Goal: Task Accomplishment & Management: Complete application form

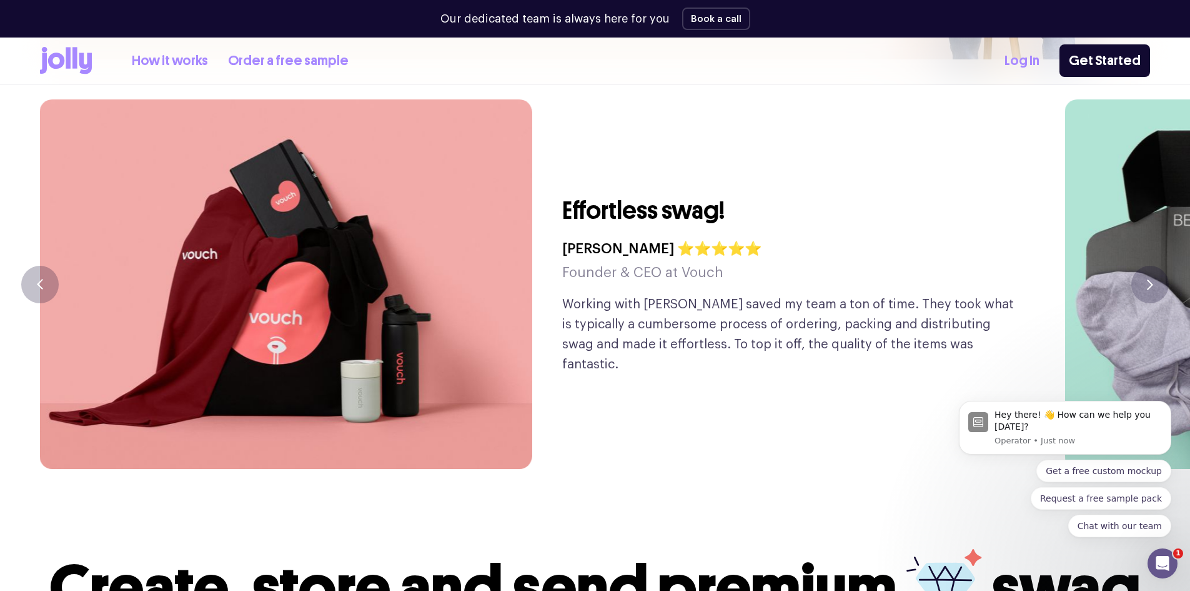
scroll to position [3026, 0]
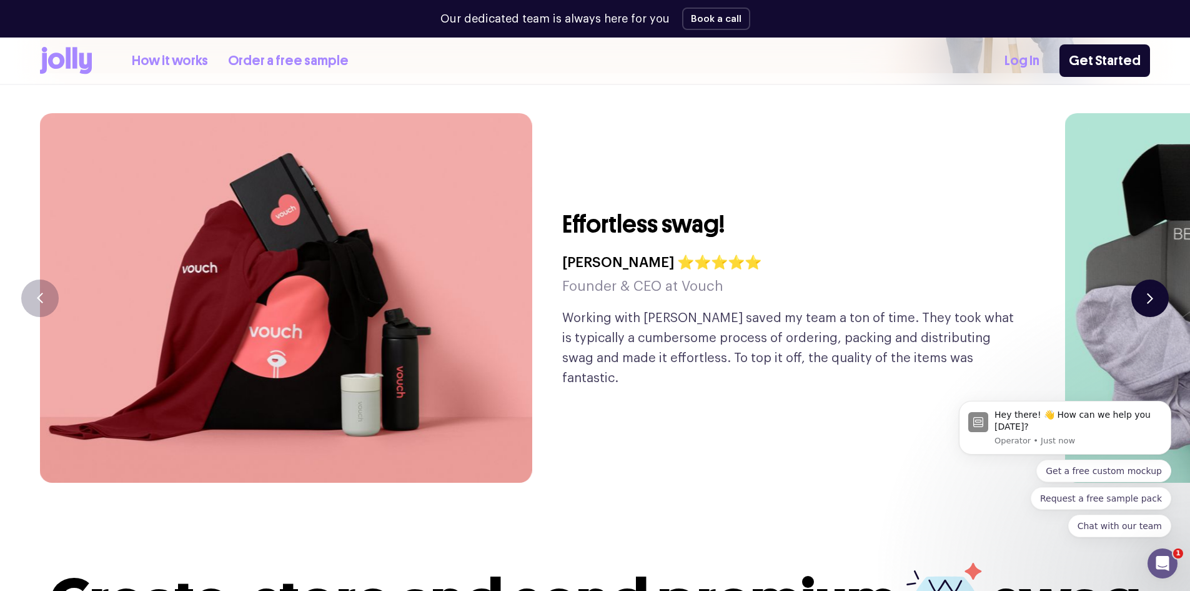
click at [1152, 292] on icon "button" at bounding box center [1150, 297] width 6 height 11
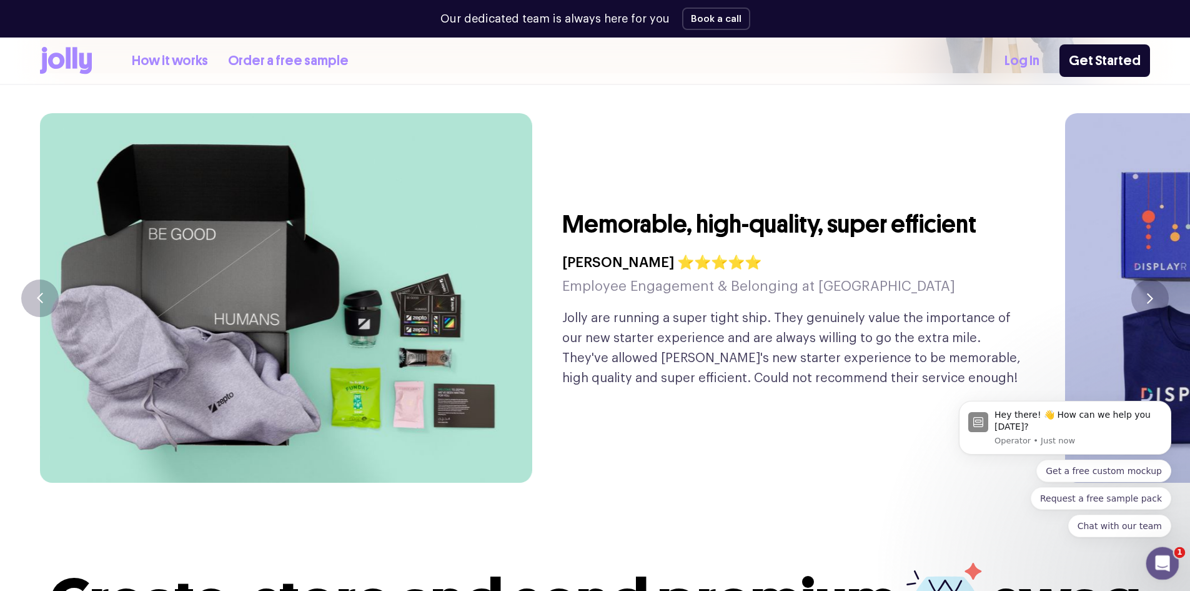
click at [1160, 565] on icon "Open Intercom Messenger" at bounding box center [1161, 561] width 21 height 21
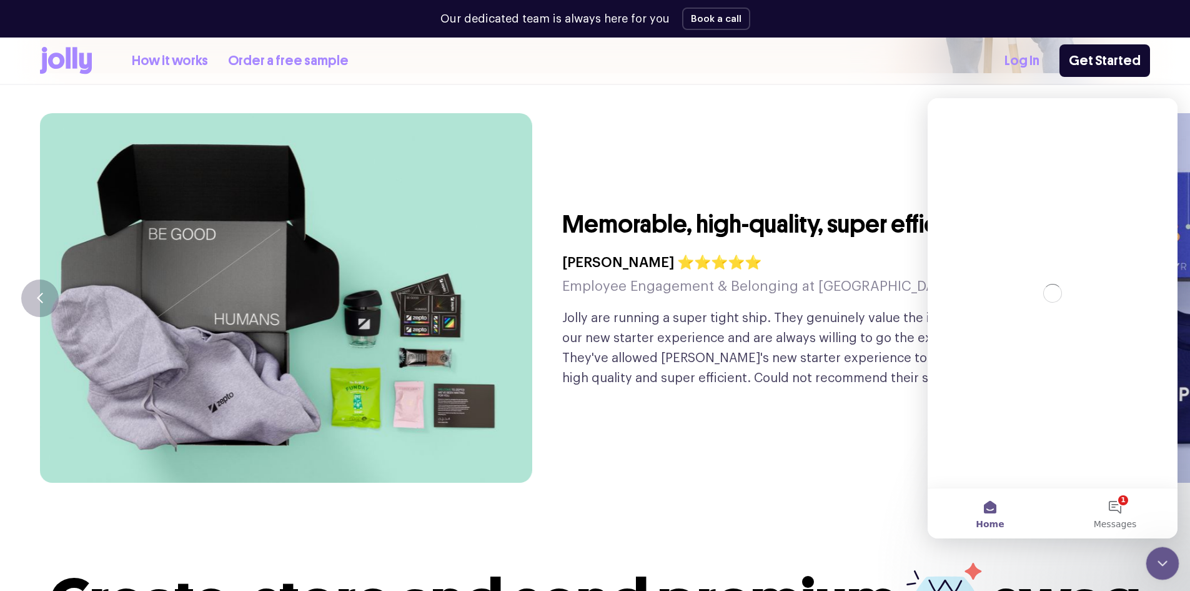
scroll to position [0, 0]
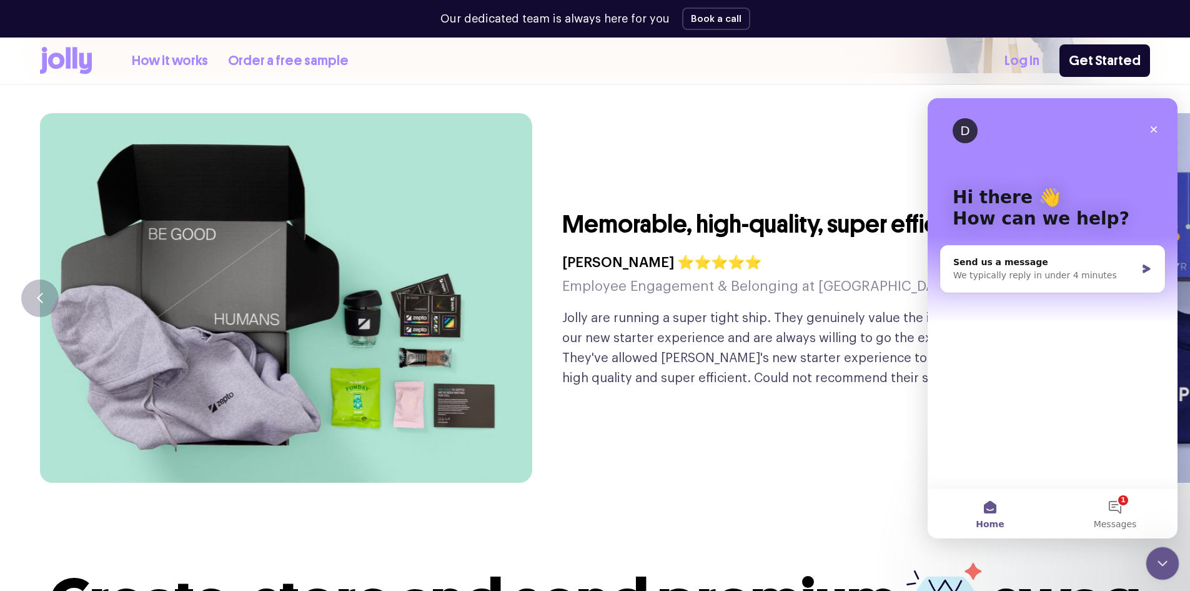
click at [1163, 563] on icon "Close Intercom Messenger" at bounding box center [1161, 561] width 15 height 15
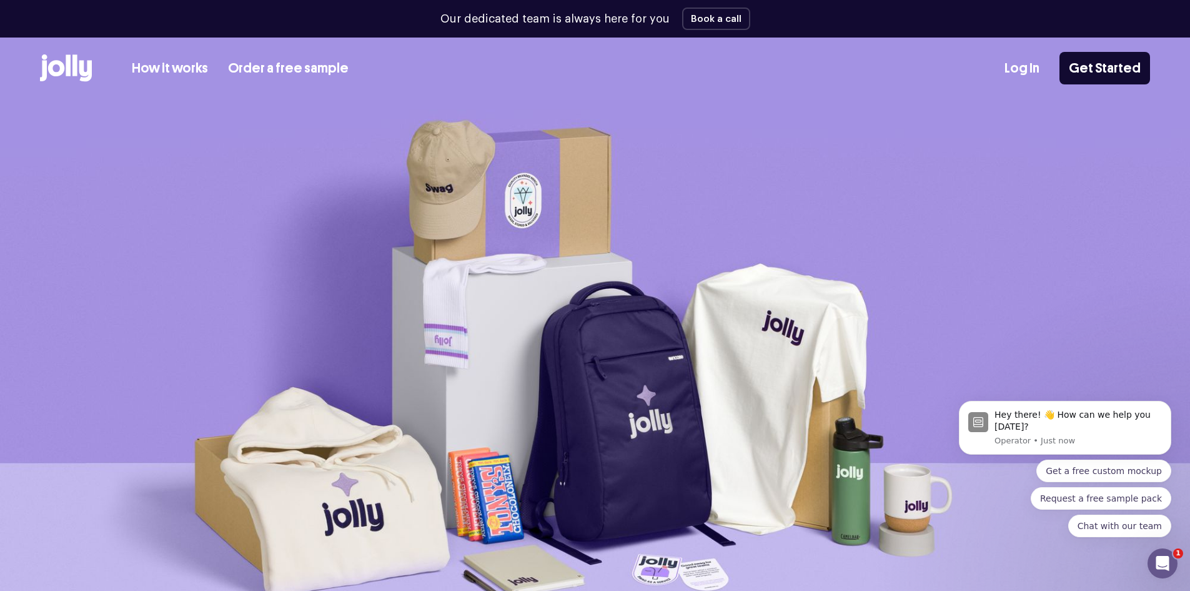
click at [167, 70] on link "How it works" at bounding box center [170, 68] width 76 height 21
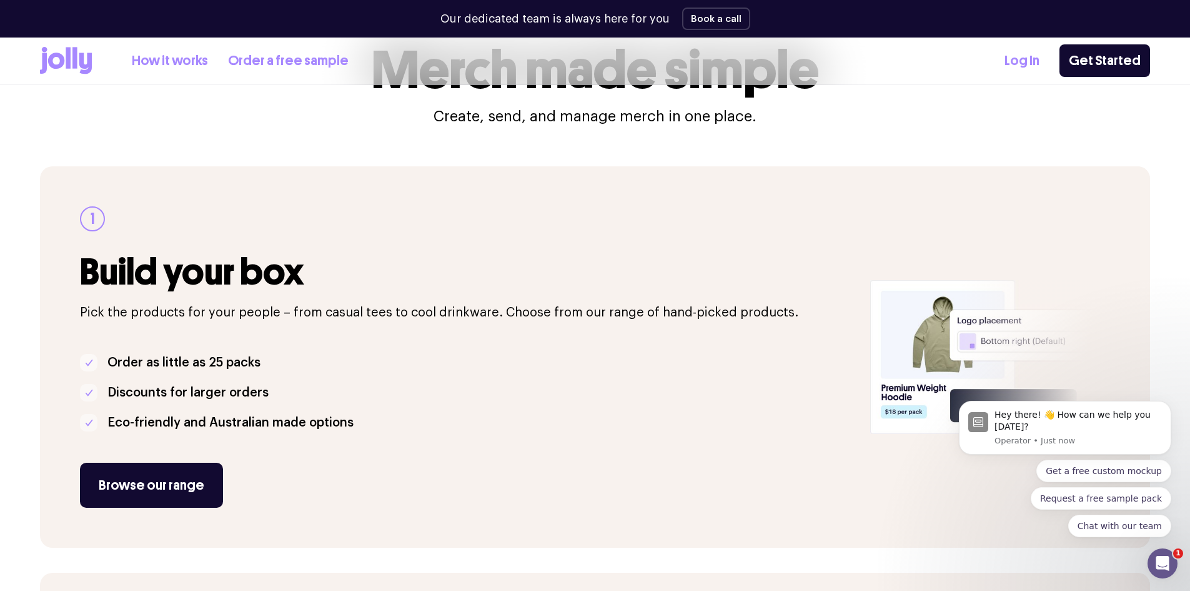
scroll to position [125, 0]
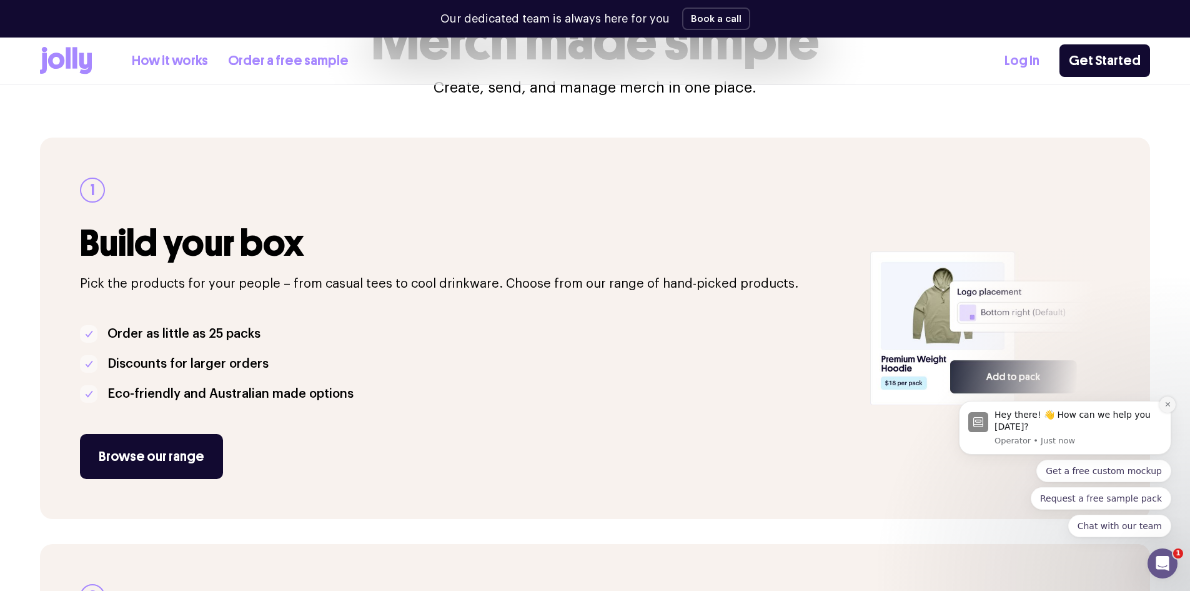
click at [1170, 402] on icon "Dismiss notification" at bounding box center [1167, 404] width 4 height 4
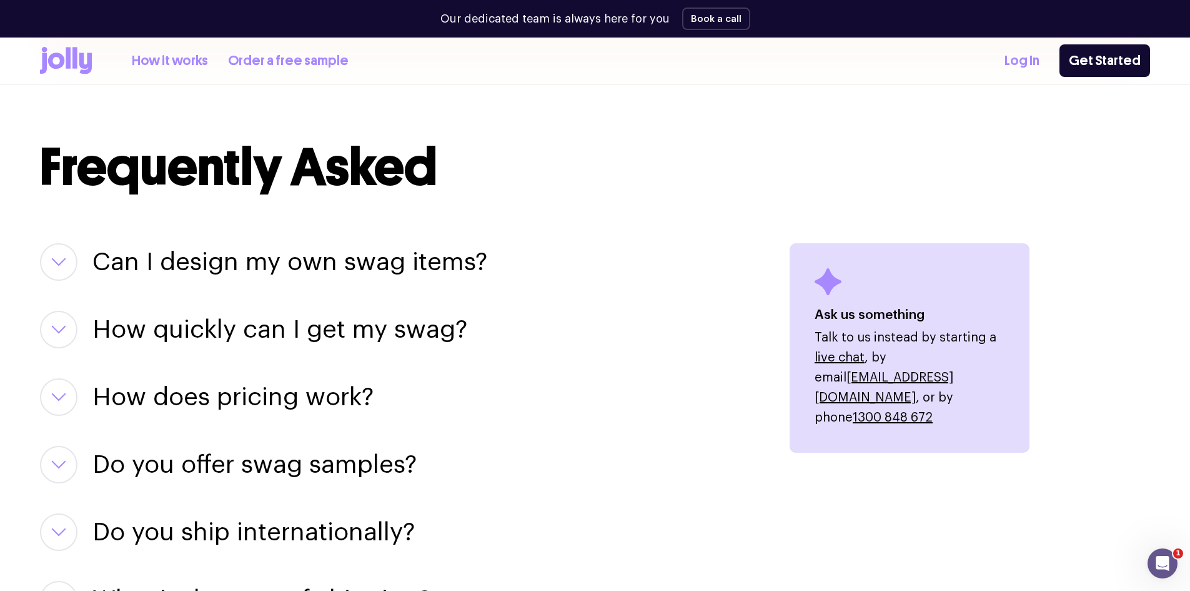
scroll to position [1437, 0]
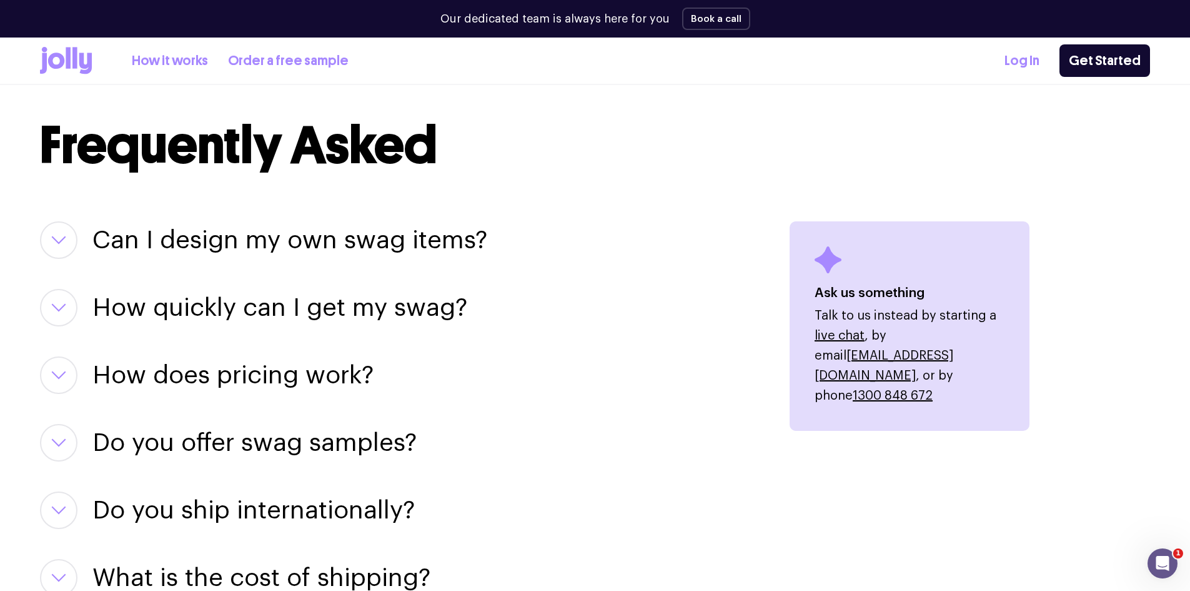
click at [384, 247] on h3 "Can I design my own swag items?" at bounding box center [289, 239] width 395 height 37
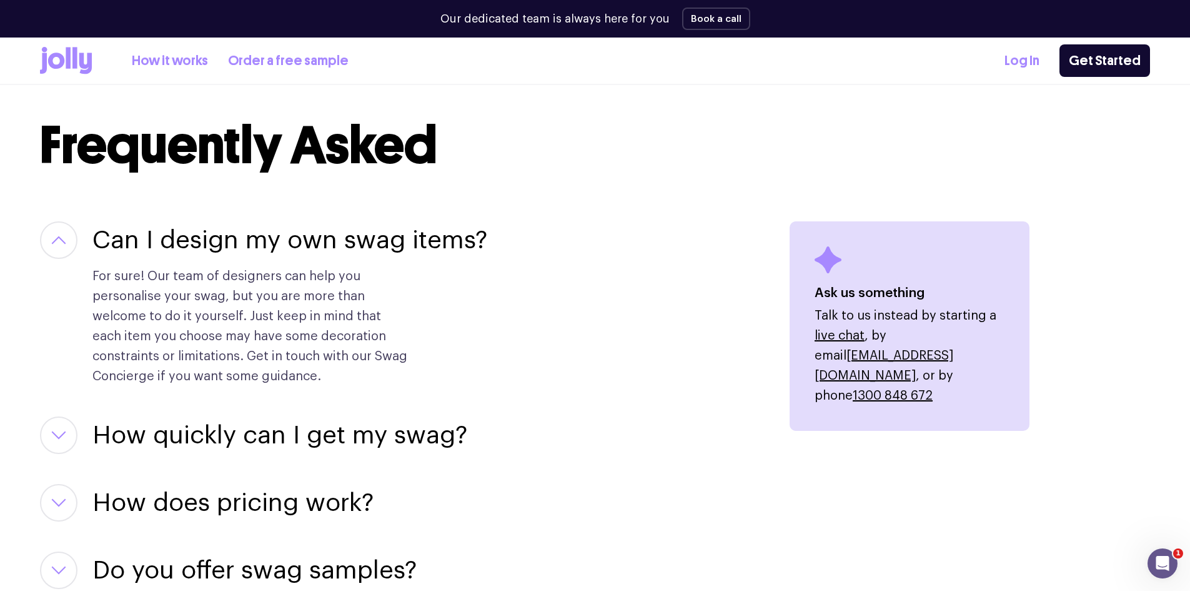
click at [384, 247] on h3 "Can I design my own swag items?" at bounding box center [289, 239] width 395 height 37
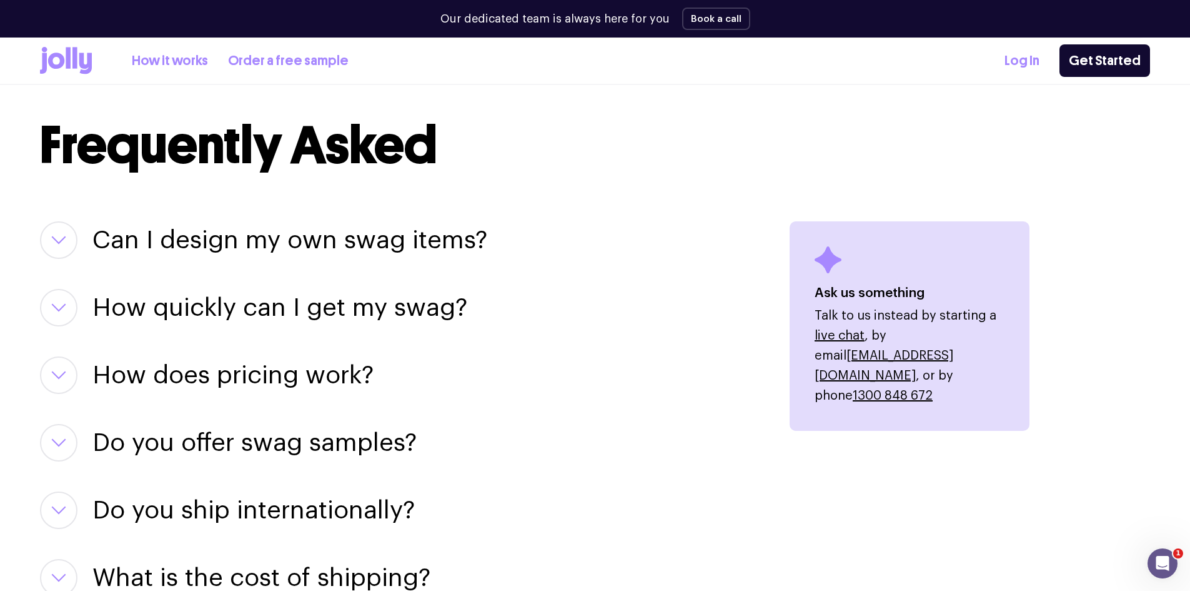
click at [384, 313] on h3 "How quickly can I get my swag?" at bounding box center [279, 307] width 375 height 37
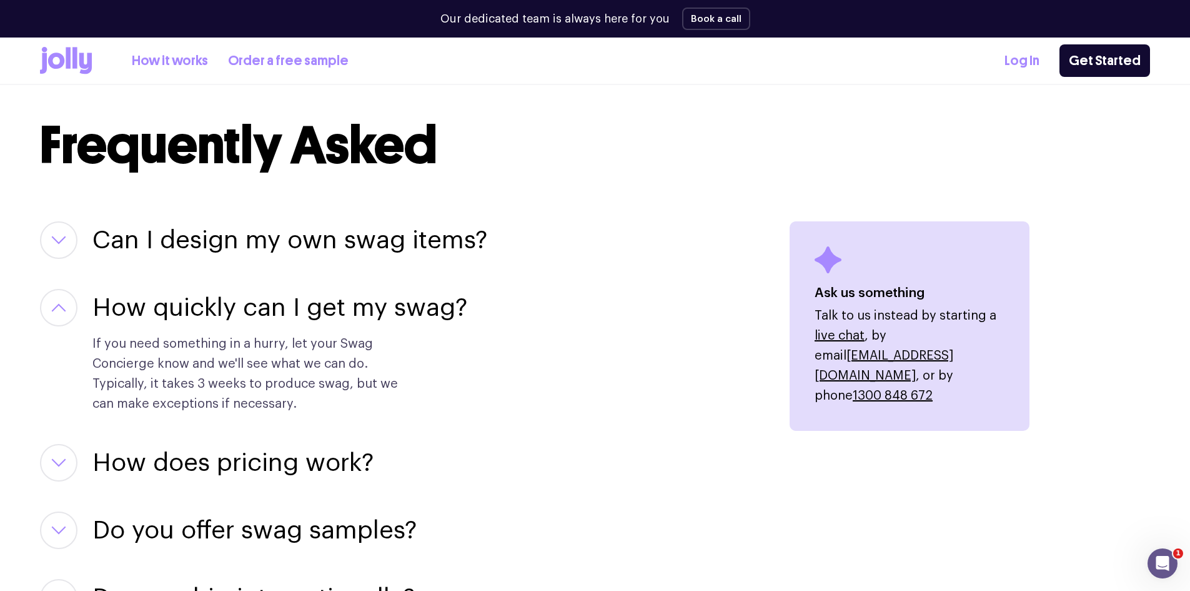
click at [384, 313] on h3 "How quickly can I get my swag?" at bounding box center [279, 307] width 375 height 37
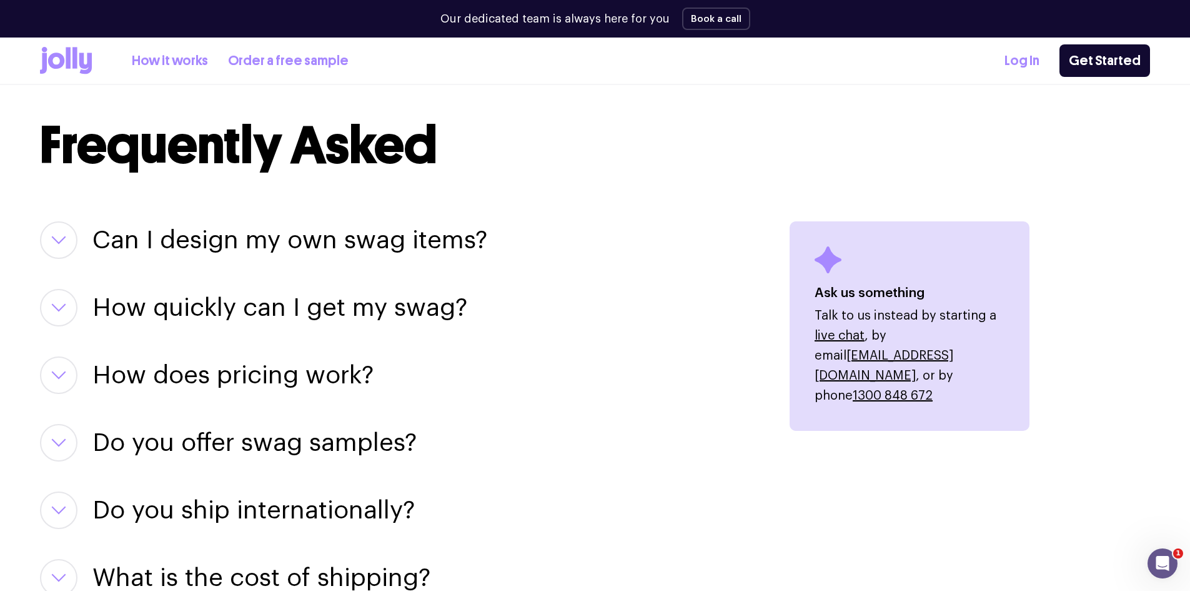
click at [354, 379] on h3 "How does pricing work?" at bounding box center [232, 374] width 281 height 37
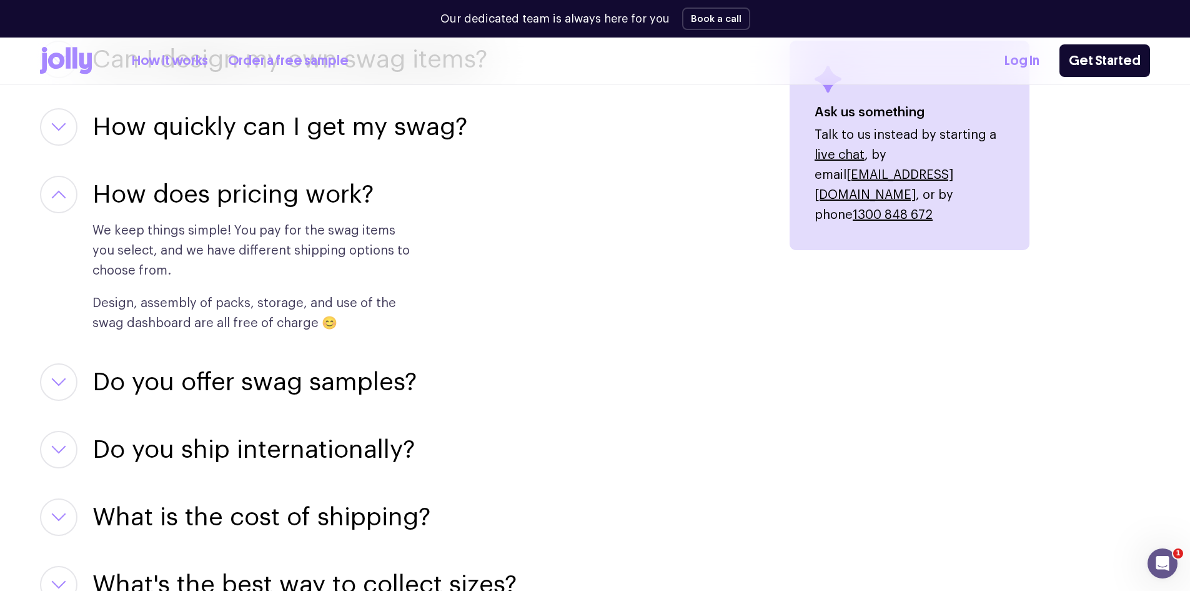
scroll to position [1625, 0]
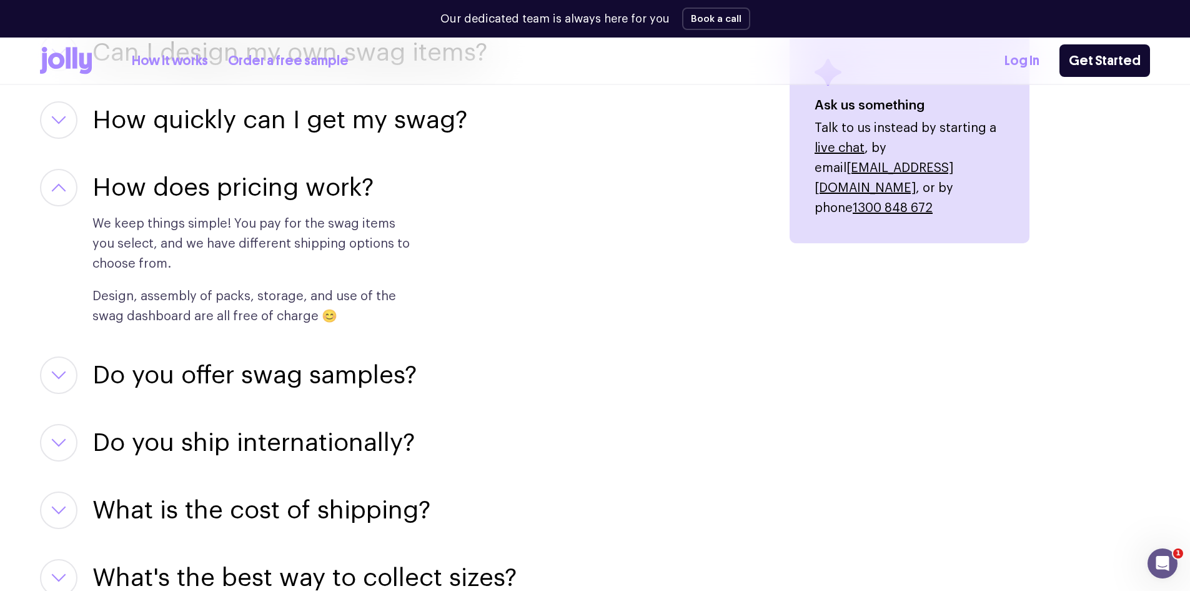
click at [349, 189] on h3 "How does pricing work?" at bounding box center [232, 187] width 281 height 37
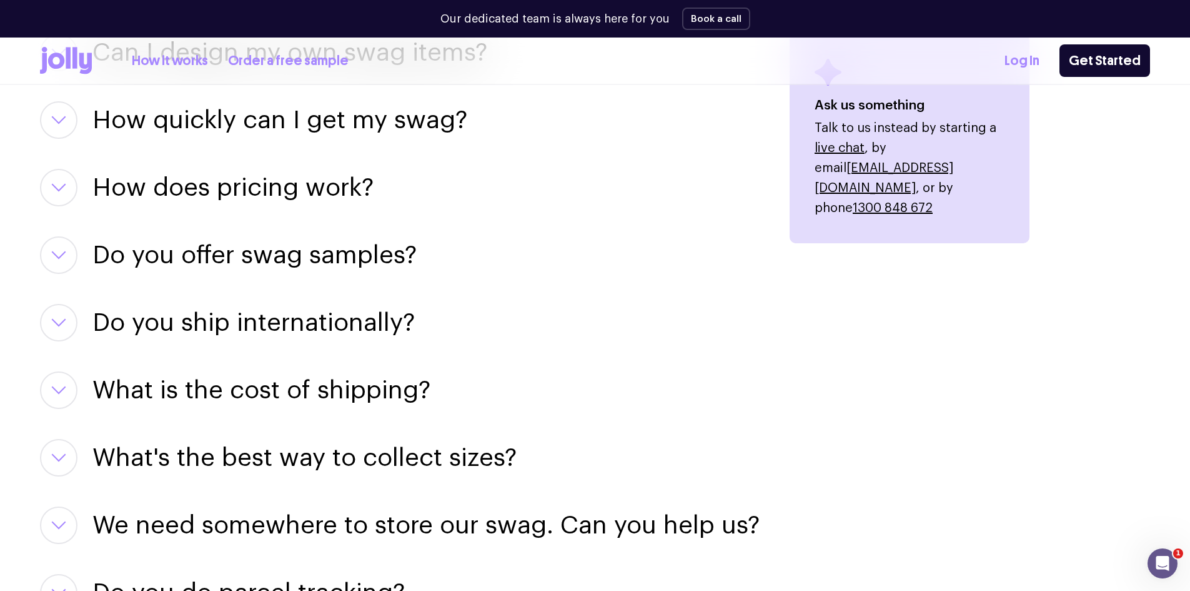
click at [361, 259] on h3 "Do you offer swag samples?" at bounding box center [254, 254] width 324 height 37
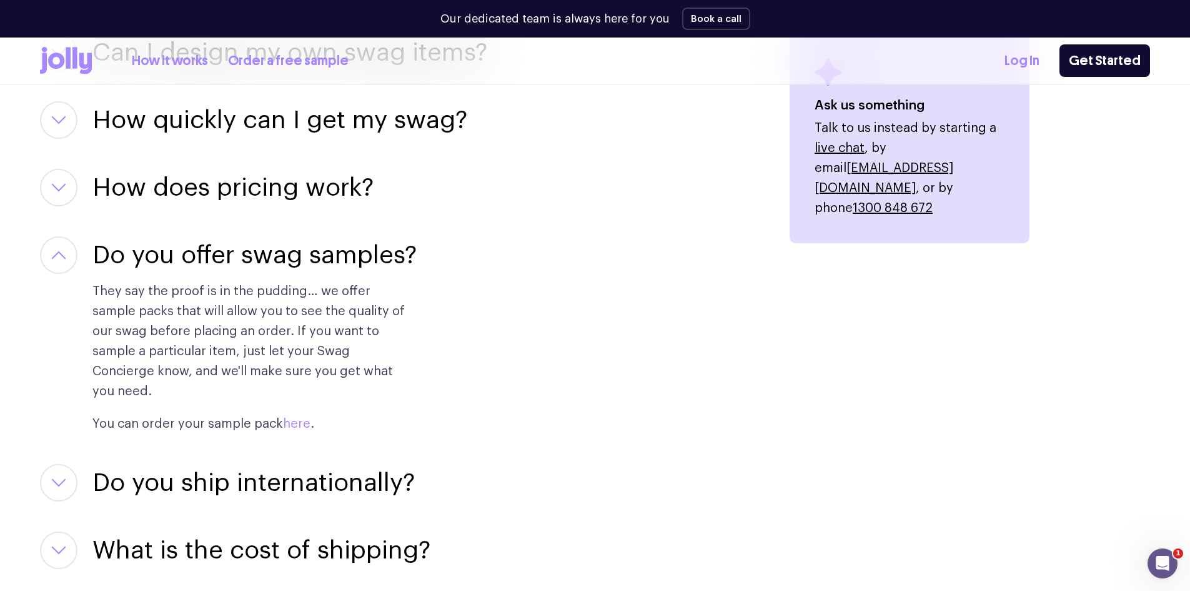
click at [298, 417] on link "here" at bounding box center [296, 423] width 27 height 12
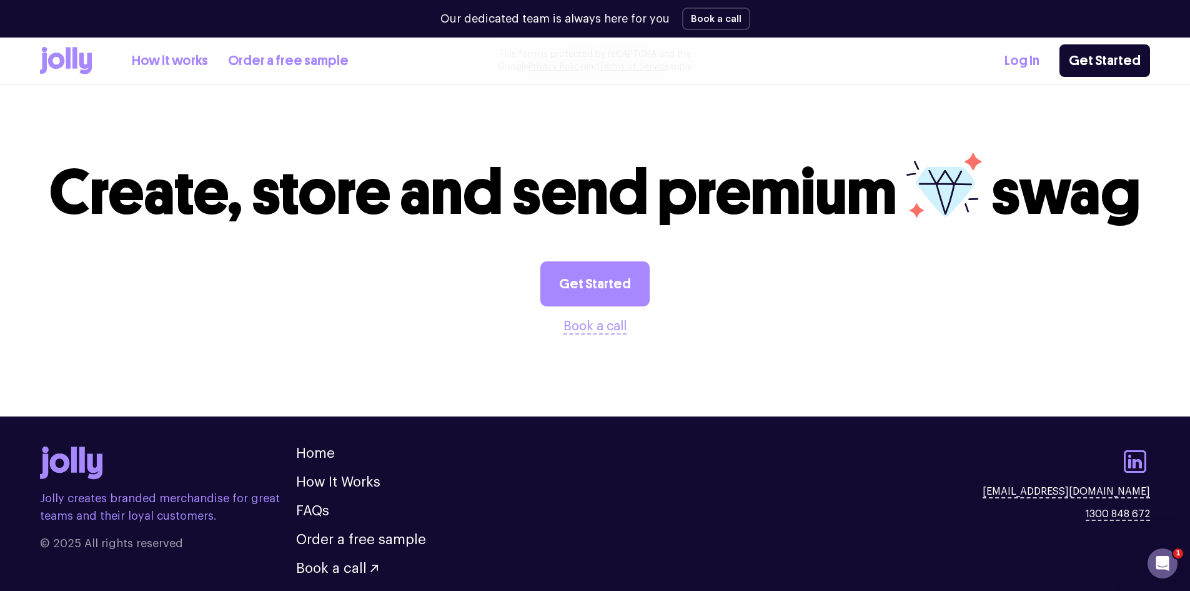
scroll to position [1250, 0]
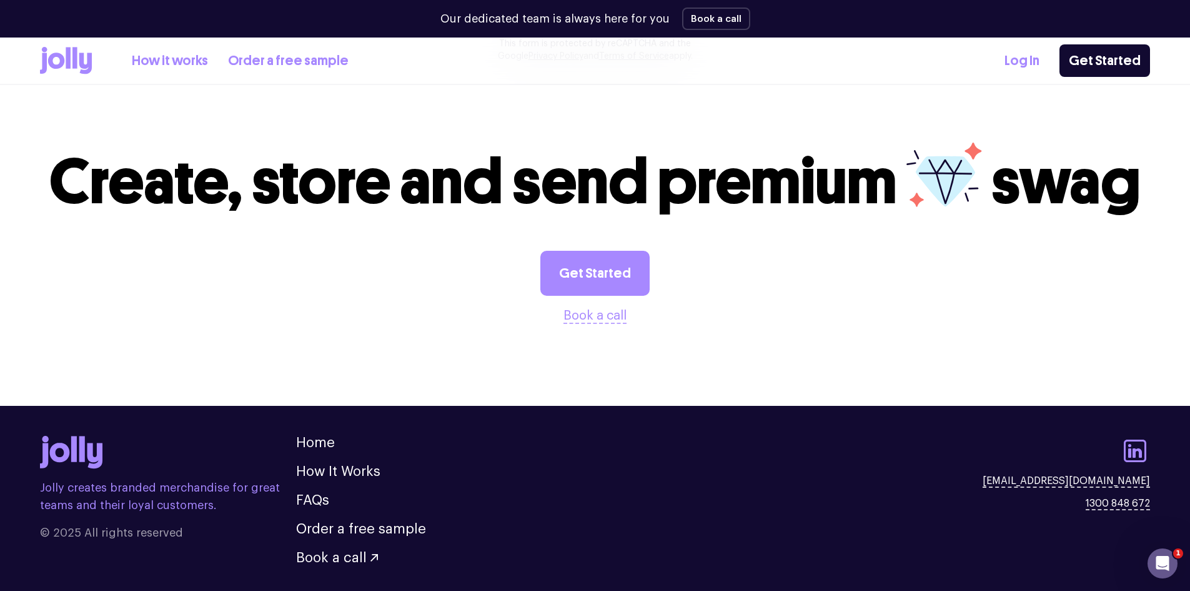
click at [51, 61] on icon at bounding box center [56, 60] width 16 height 16
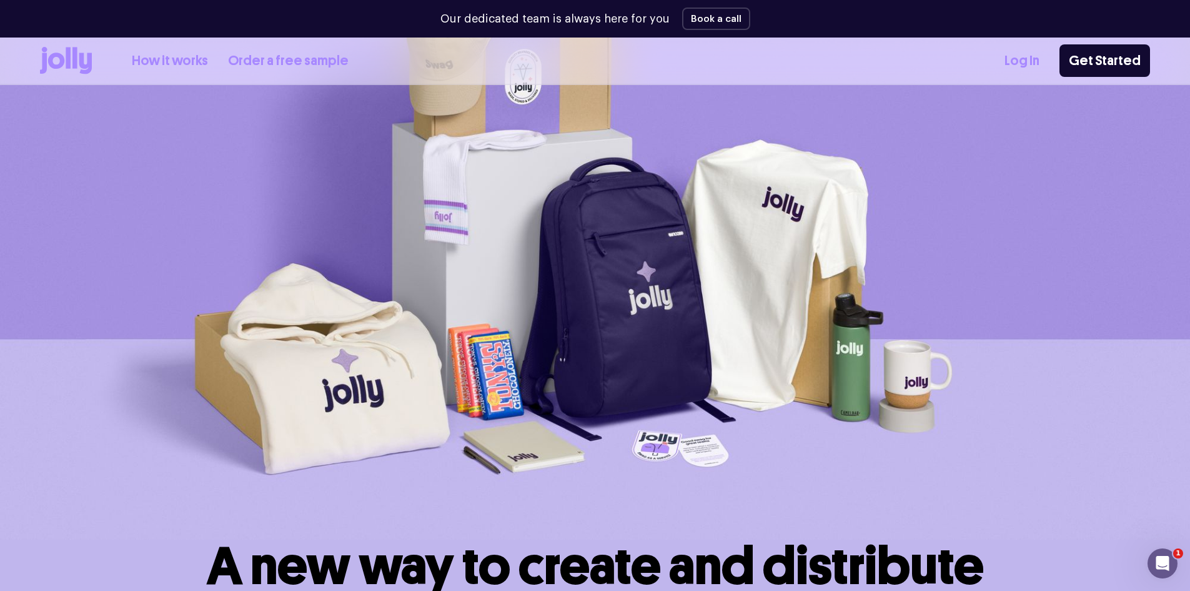
scroll to position [125, 0]
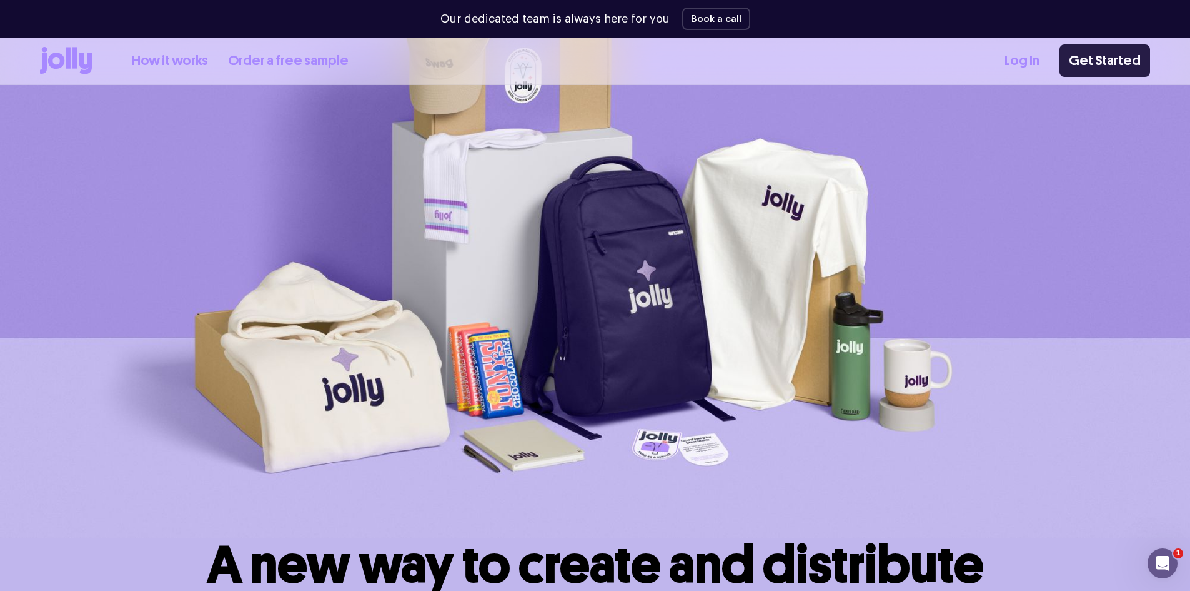
click at [1099, 52] on link "Get Started" at bounding box center [1105, 60] width 91 height 32
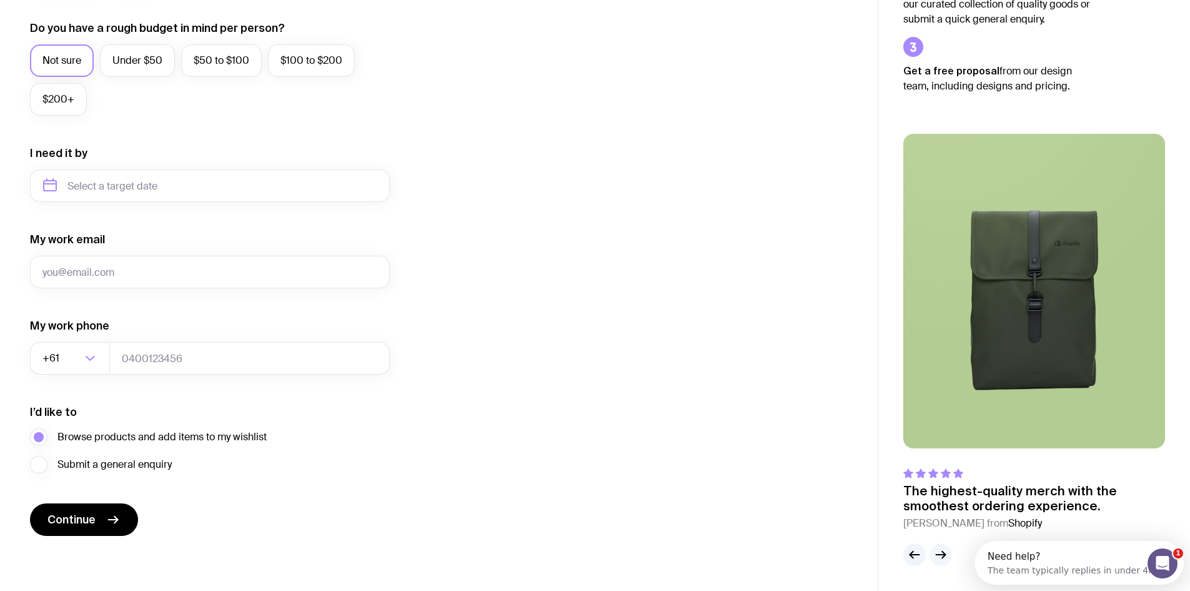
click at [947, 555] on icon "button" at bounding box center [941, 554] width 15 height 15
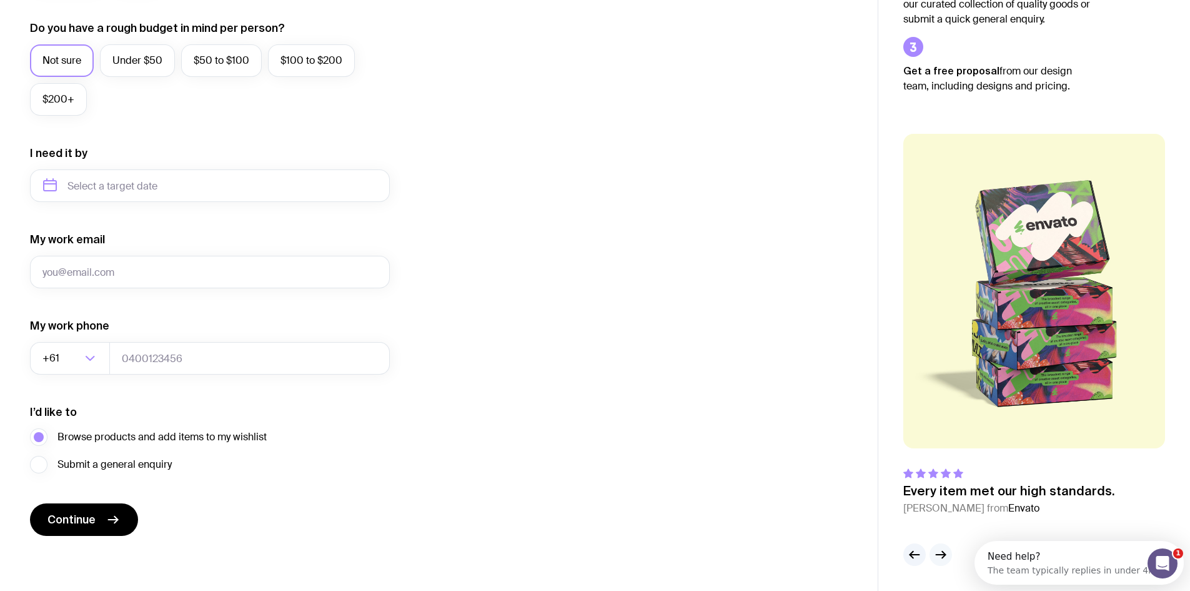
click at [942, 554] on icon "button" at bounding box center [941, 554] width 15 height 15
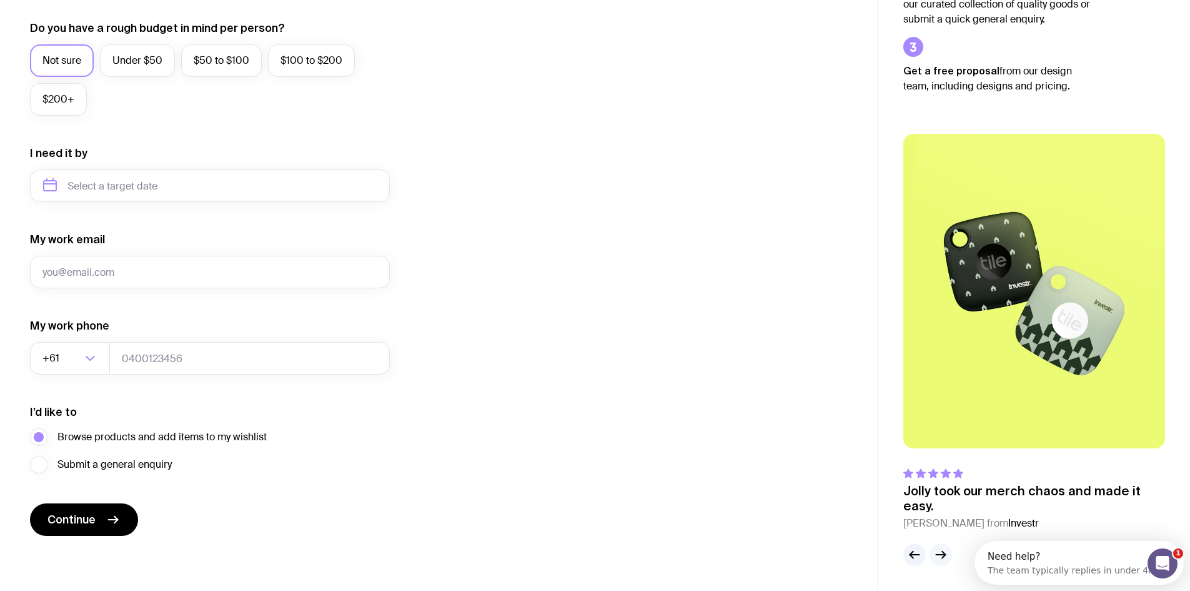
click at [942, 554] on icon "button" at bounding box center [941, 554] width 15 height 15
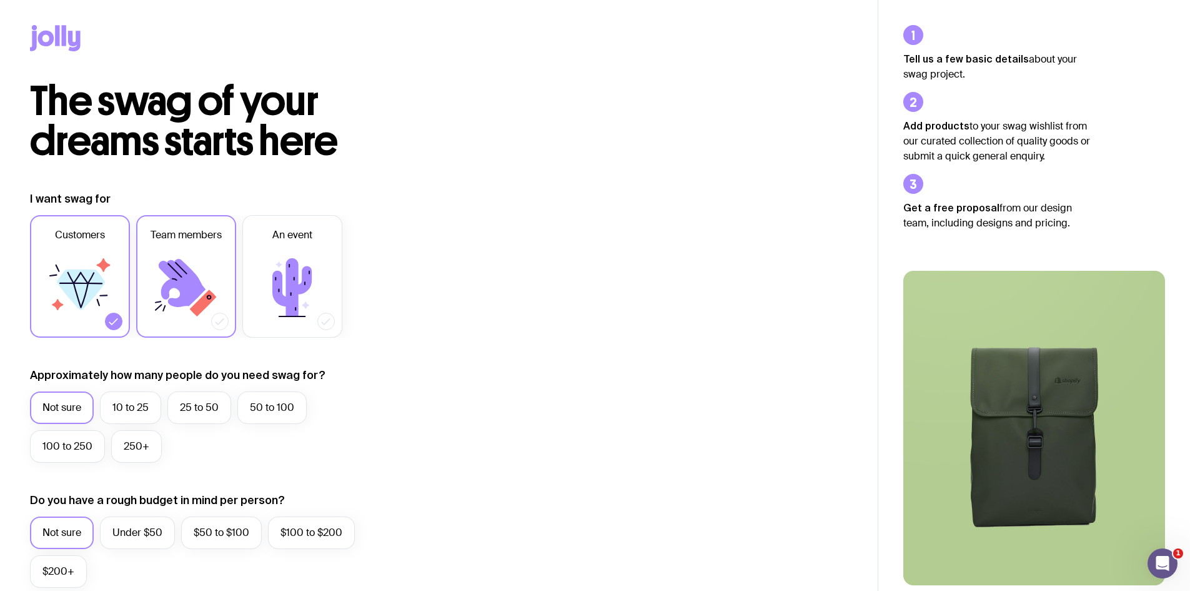
click at [191, 302] on icon at bounding box center [182, 283] width 47 height 48
click at [0, 0] on input "Team members" at bounding box center [0, 0] width 0 height 0
click at [261, 293] on icon at bounding box center [292, 287] width 75 height 75
click at [0, 0] on input "An event" at bounding box center [0, 0] width 0 height 0
click at [79, 303] on icon at bounding box center [81, 289] width 48 height 41
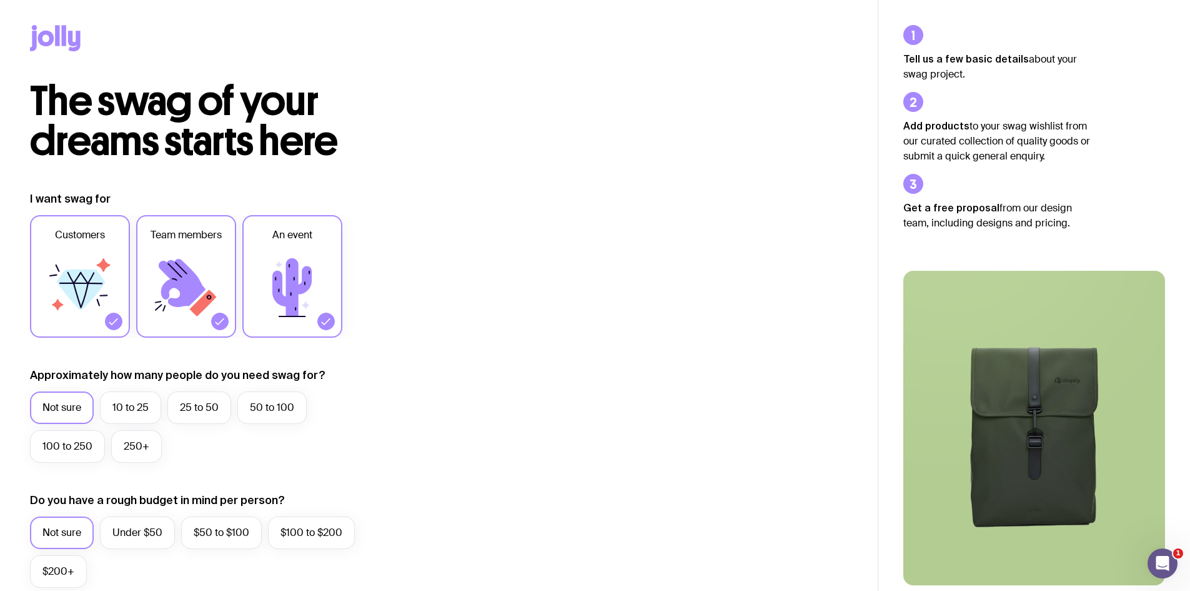
click at [0, 0] on input "Customers" at bounding box center [0, 0] width 0 height 0
click at [189, 411] on label "25 to 50" at bounding box center [199, 407] width 64 height 32
click at [0, 0] on input "25 to 50" at bounding box center [0, 0] width 0 height 0
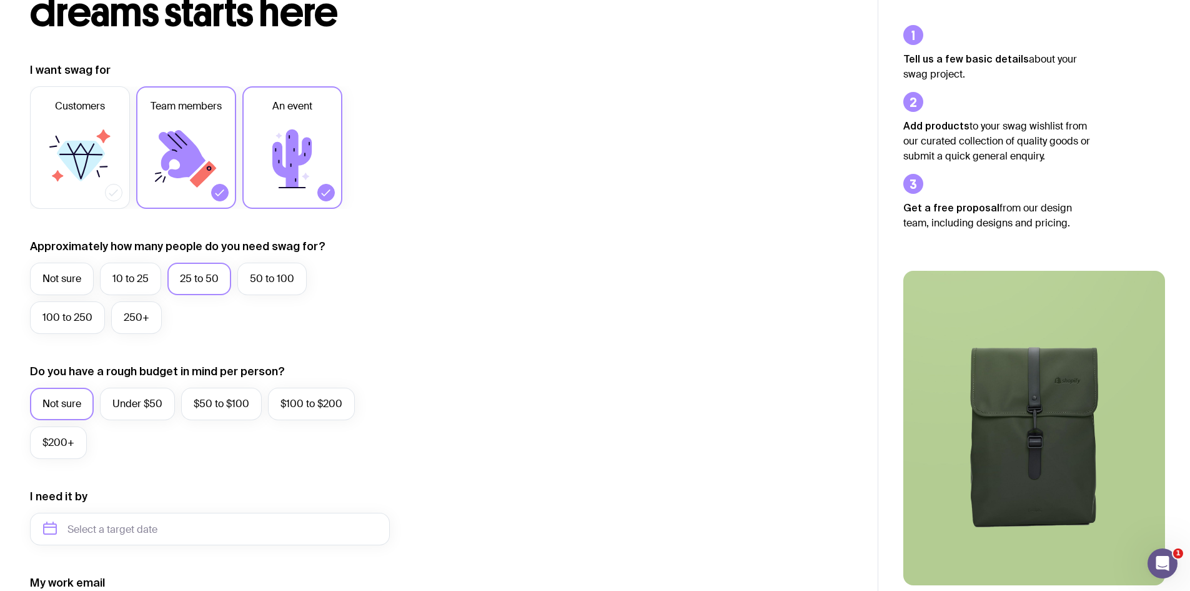
scroll to position [187, 0]
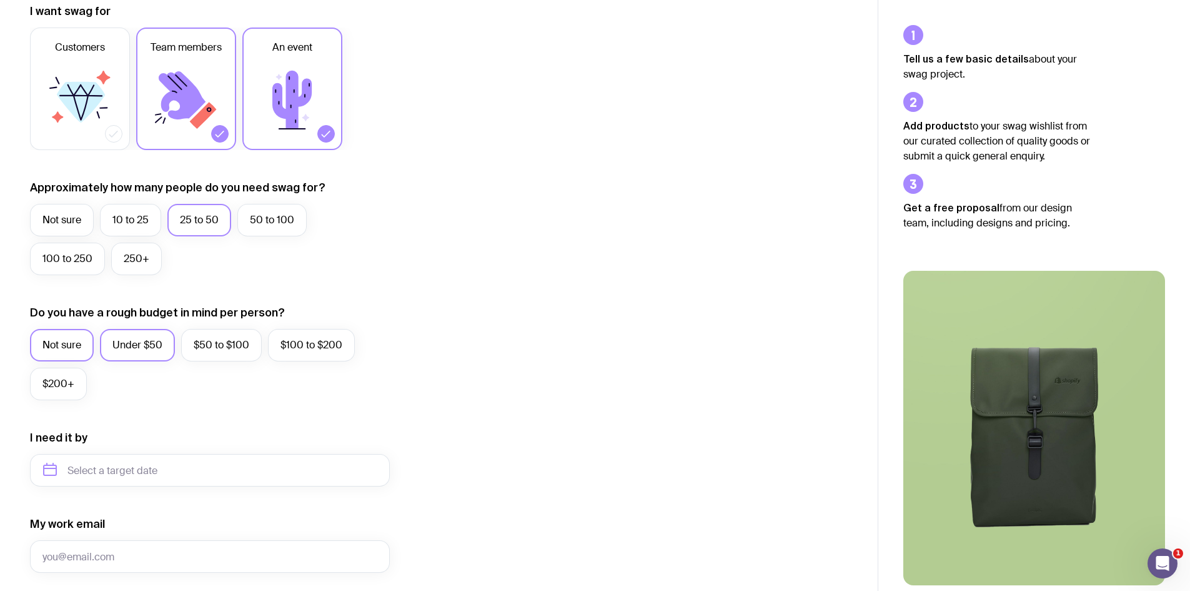
click at [157, 341] on label "Under $50" at bounding box center [137, 345] width 75 height 32
click at [0, 0] on input "Under $50" at bounding box center [0, 0] width 0 height 0
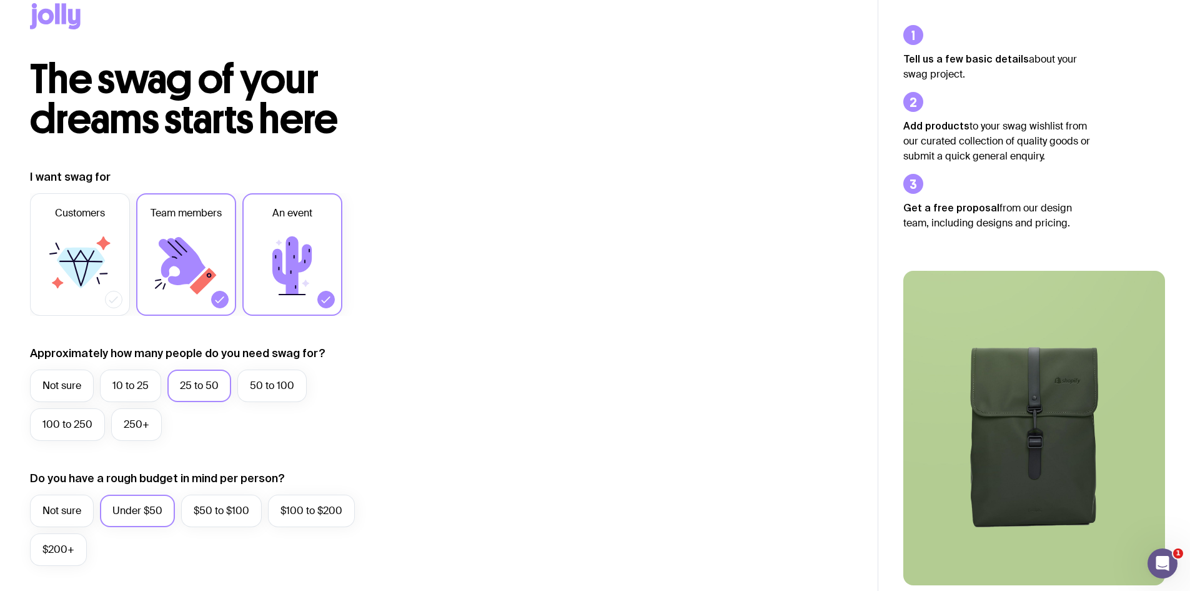
scroll to position [0, 0]
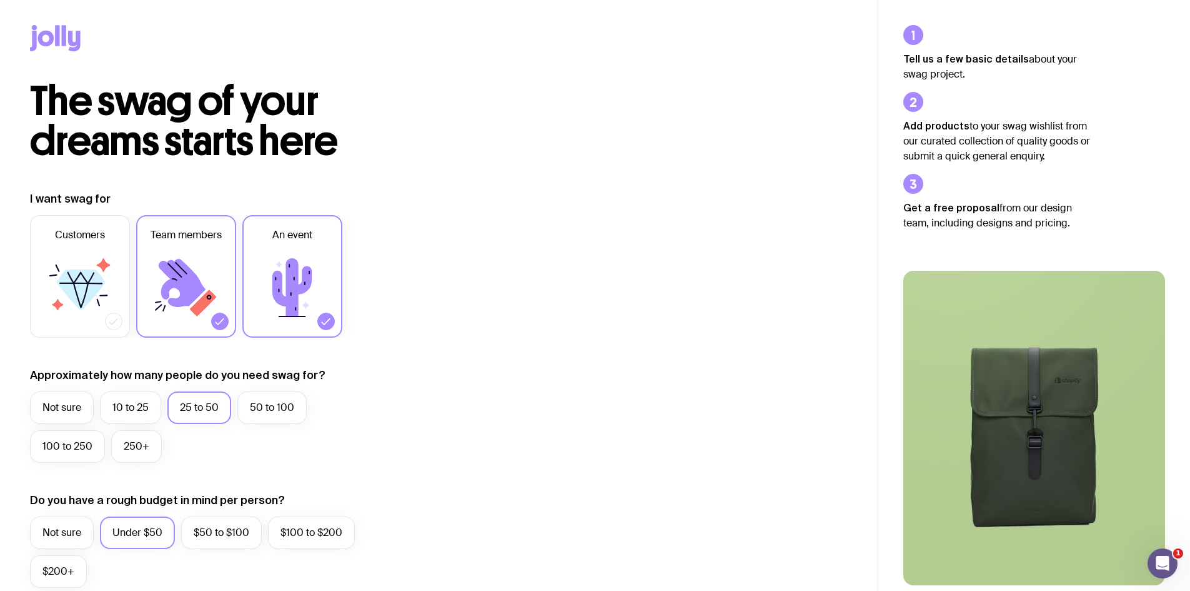
click at [66, 34] on icon at bounding box center [55, 38] width 51 height 26
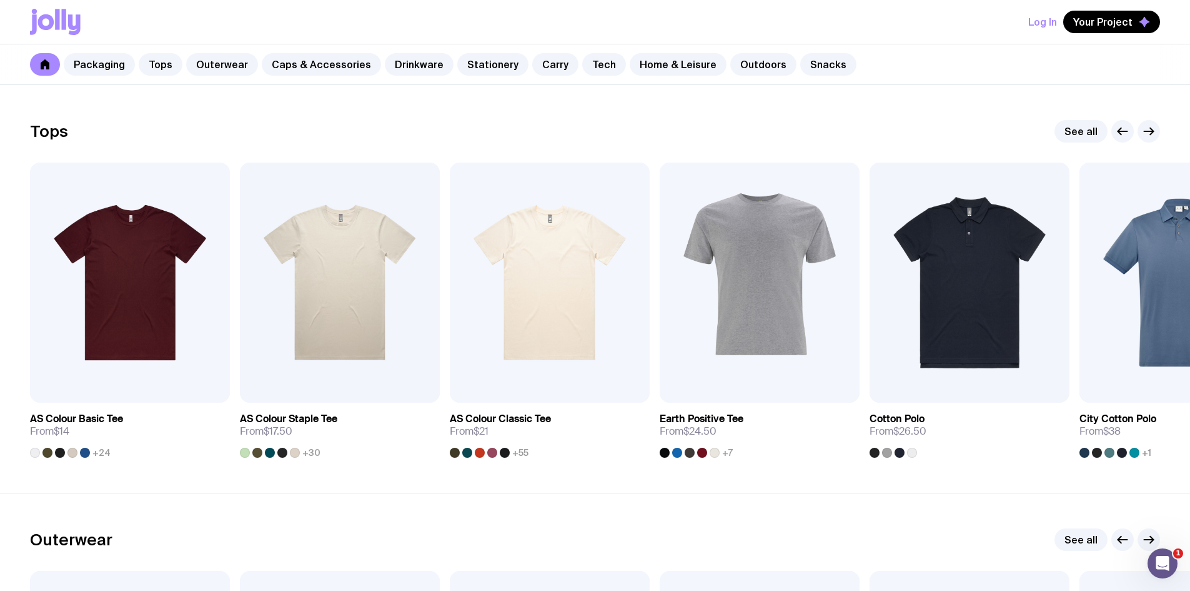
scroll to position [562, 0]
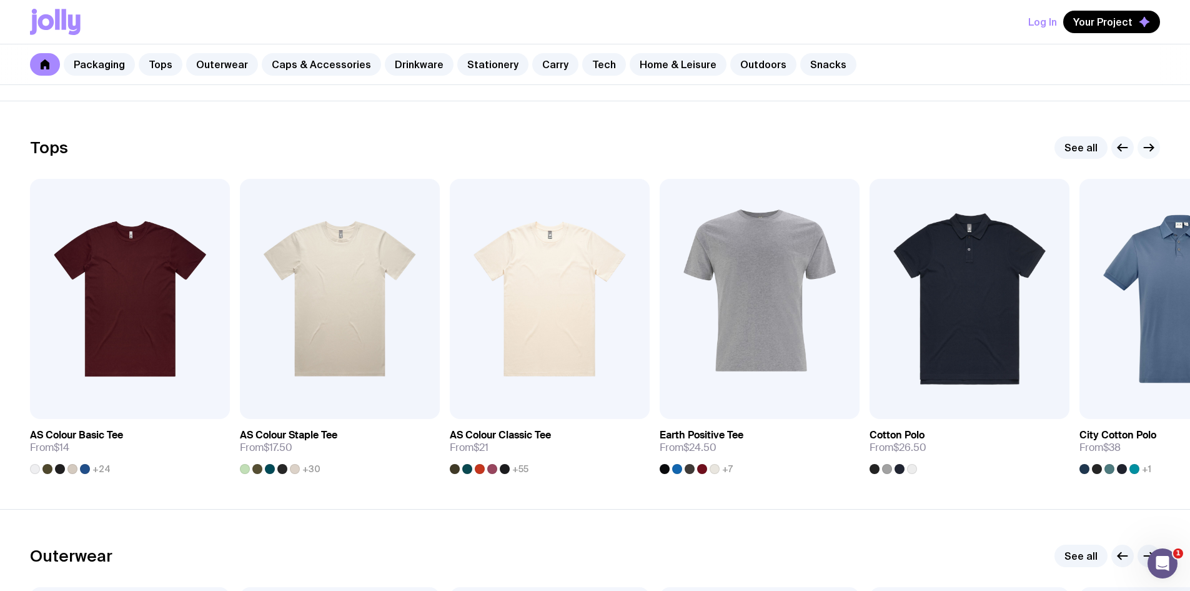
click at [1150, 151] on icon "button" at bounding box center [1151, 147] width 3 height 7
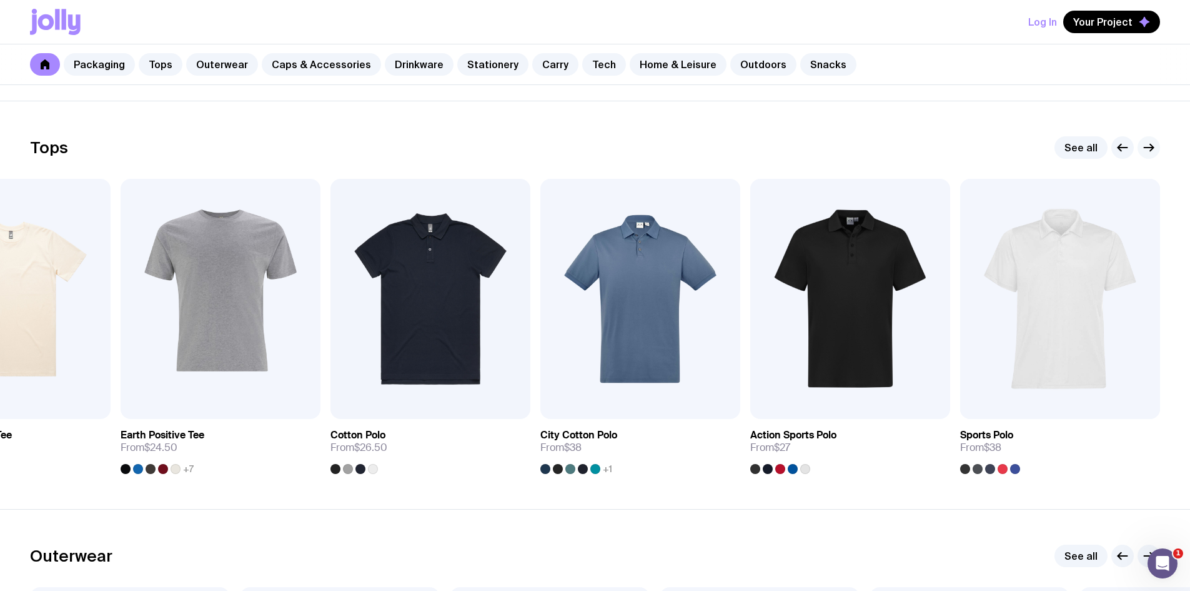
click at [1150, 151] on icon "button" at bounding box center [1151, 147] width 3 height 7
